Goal: Information Seeking & Learning: Understand process/instructions

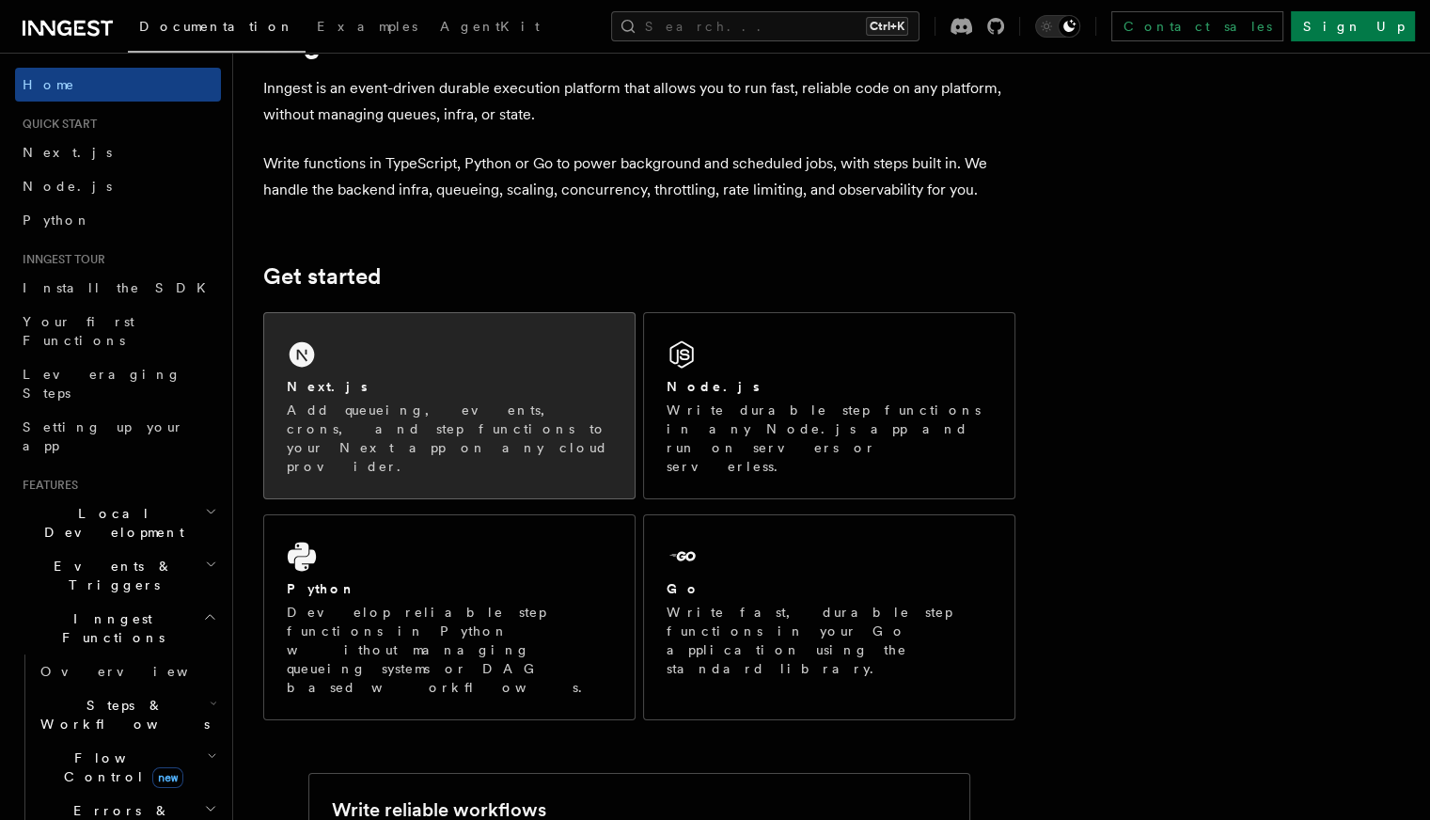
click at [351, 389] on h2 "Next.js" at bounding box center [327, 386] width 81 height 19
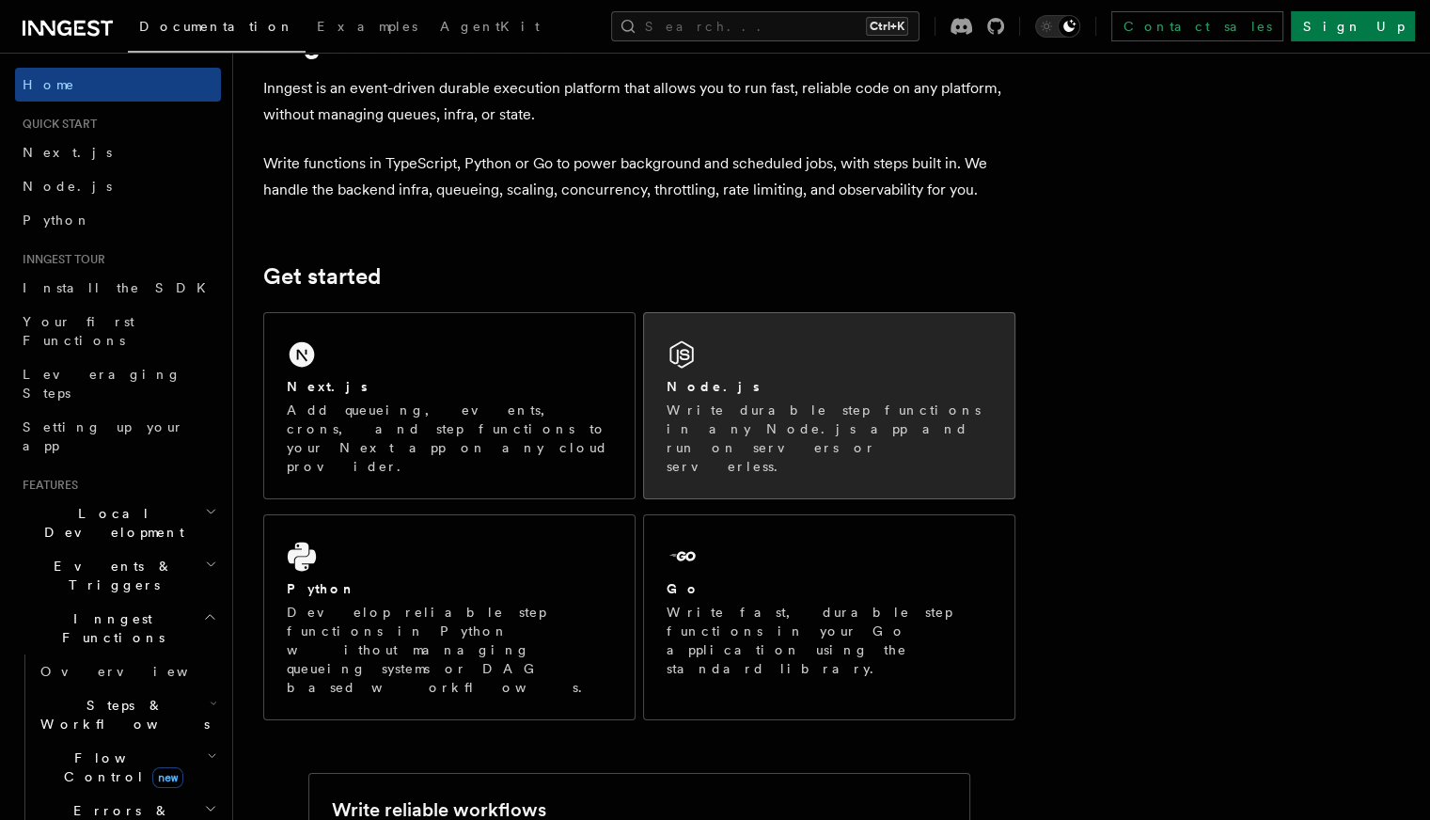
click at [751, 411] on p "Write durable step functions in any Node.js app and run on servers or serverles…" at bounding box center [828, 437] width 325 height 75
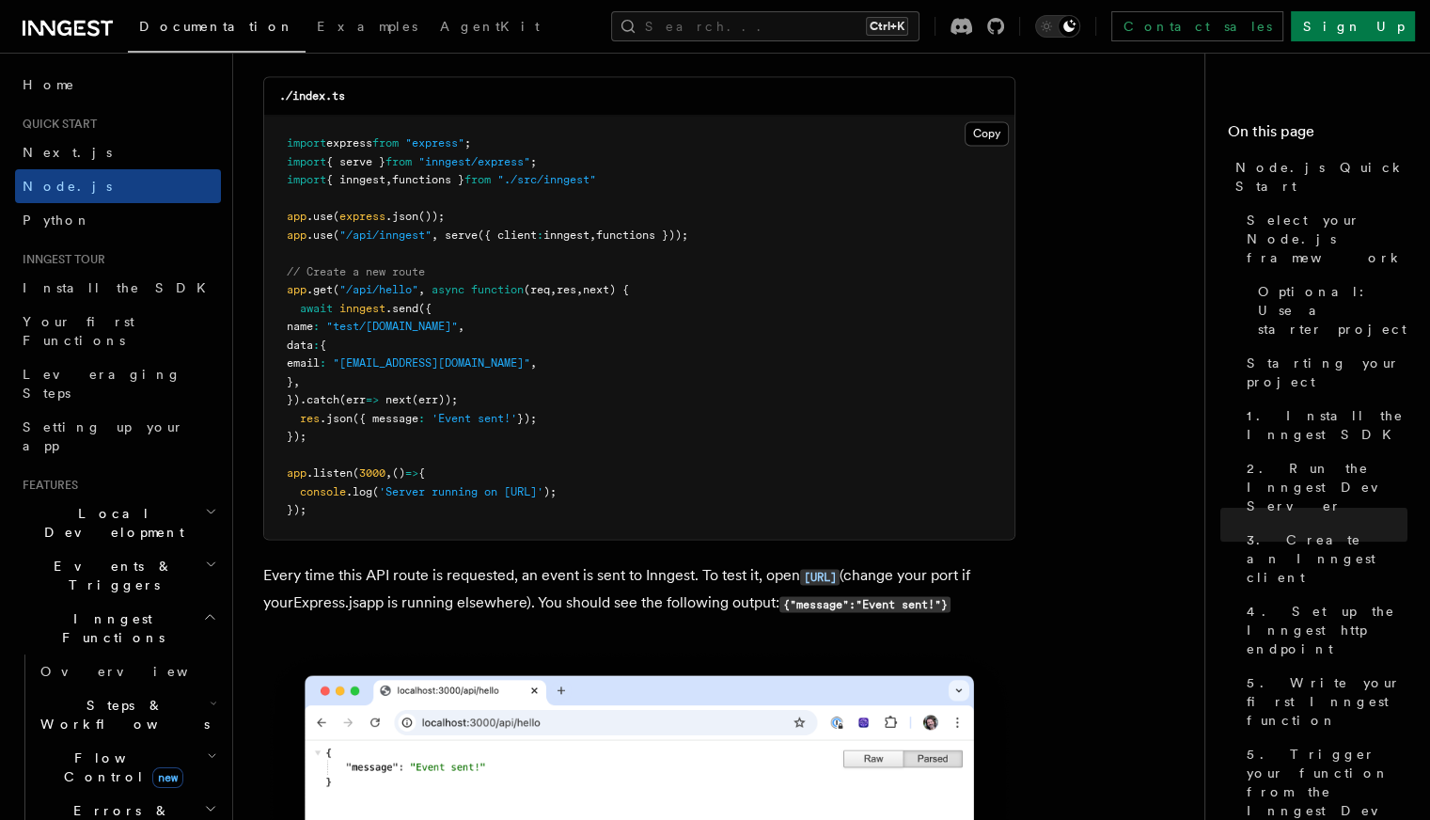
scroll to position [10005, 0]
